Goal: Transaction & Acquisition: Book appointment/travel/reservation

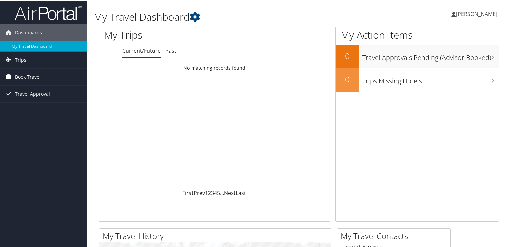
click at [19, 78] on span "Book Travel" at bounding box center [28, 76] width 26 height 17
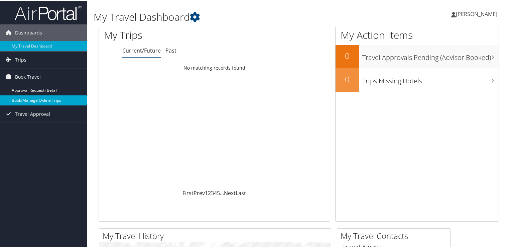
click at [59, 101] on link "Book/Manage Online Trips" at bounding box center [43, 100] width 87 height 10
